Goal: Task Accomplishment & Management: Complete application form

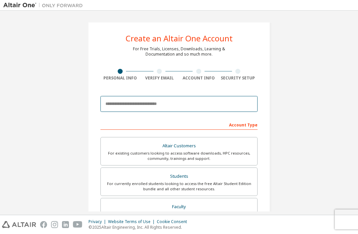
click at [116, 97] on input "email" at bounding box center [178, 104] width 157 height 16
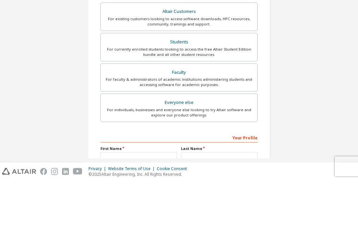
scroll to position [82, 0]
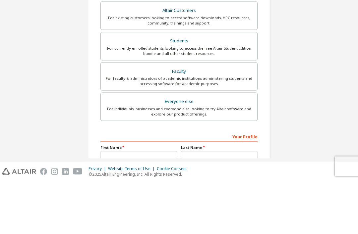
type input "**********"
click at [114, 99] on div "For currently enrolled students looking to access the free Altair Student Editi…" at bounding box center [179, 104] width 148 height 11
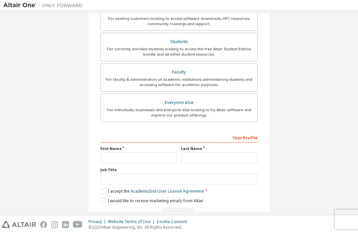
scroll to position [151, 0]
click at [109, 153] on input "text" at bounding box center [138, 158] width 76 height 11
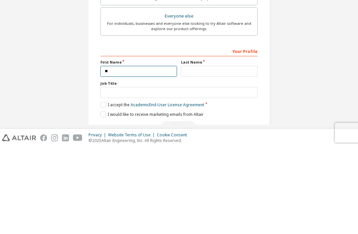
scroll to position [134, 0]
type input "***"
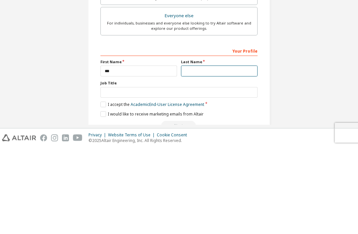
click at [216, 152] on input "text" at bounding box center [219, 157] width 76 height 11
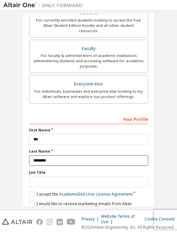
scroll to position [166, 0]
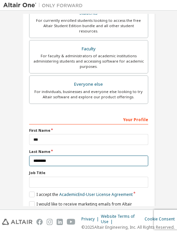
type input "*******"
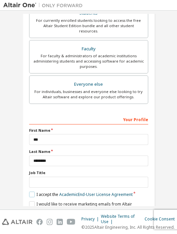
click at [29, 192] on label "I accept the Academic End-User License Agreement" at bounding box center [81, 195] width 104 height 6
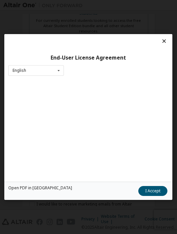
click at [25, 182] on div "End-User License Agreement English English" at bounding box center [88, 108] width 168 height 148
click at [29, 182] on div "End-User License Agreement English English" at bounding box center [88, 108] width 168 height 148
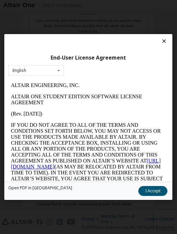
scroll to position [0, 0]
click at [163, 38] on icon at bounding box center [164, 41] width 7 height 6
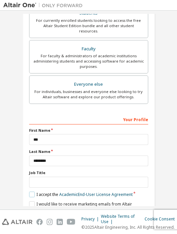
click at [29, 192] on label "I accept the Academic End-User License Agreement" at bounding box center [81, 195] width 104 height 6
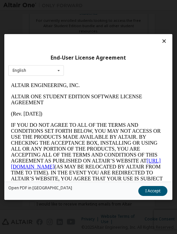
click at [144, 196] on button "I Accept" at bounding box center [153, 191] width 29 height 10
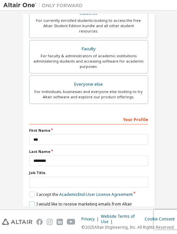
click at [30, 201] on label "I would like to receive marketing emails from Altair" at bounding box center [80, 204] width 103 height 6
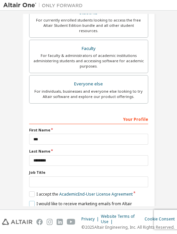
scroll to position [166, 0]
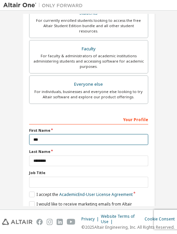
click at [43, 134] on input "***" at bounding box center [88, 139] width 119 height 11
type input "***"
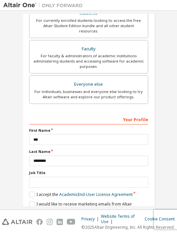
click at [80, 211] on button "Next" at bounding box center [88, 216] width 35 height 10
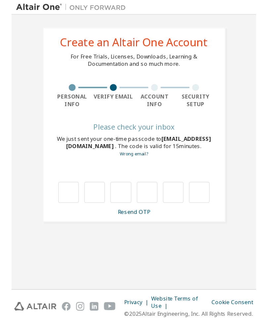
scroll to position [0, 0]
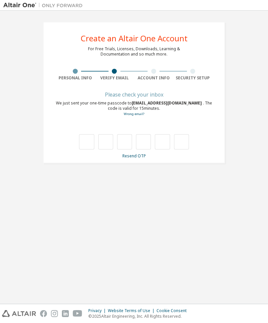
click at [139, 153] on link "Resend OTP" at bounding box center [134, 156] width 24 height 6
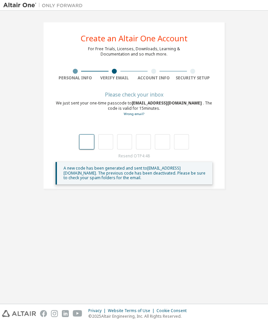
click at [83, 134] on input "text" at bounding box center [86, 141] width 15 height 15
type input "*"
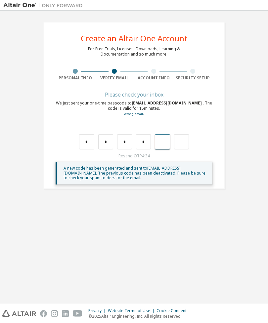
type input "*"
